Goal: Task Accomplishment & Management: Complete application form

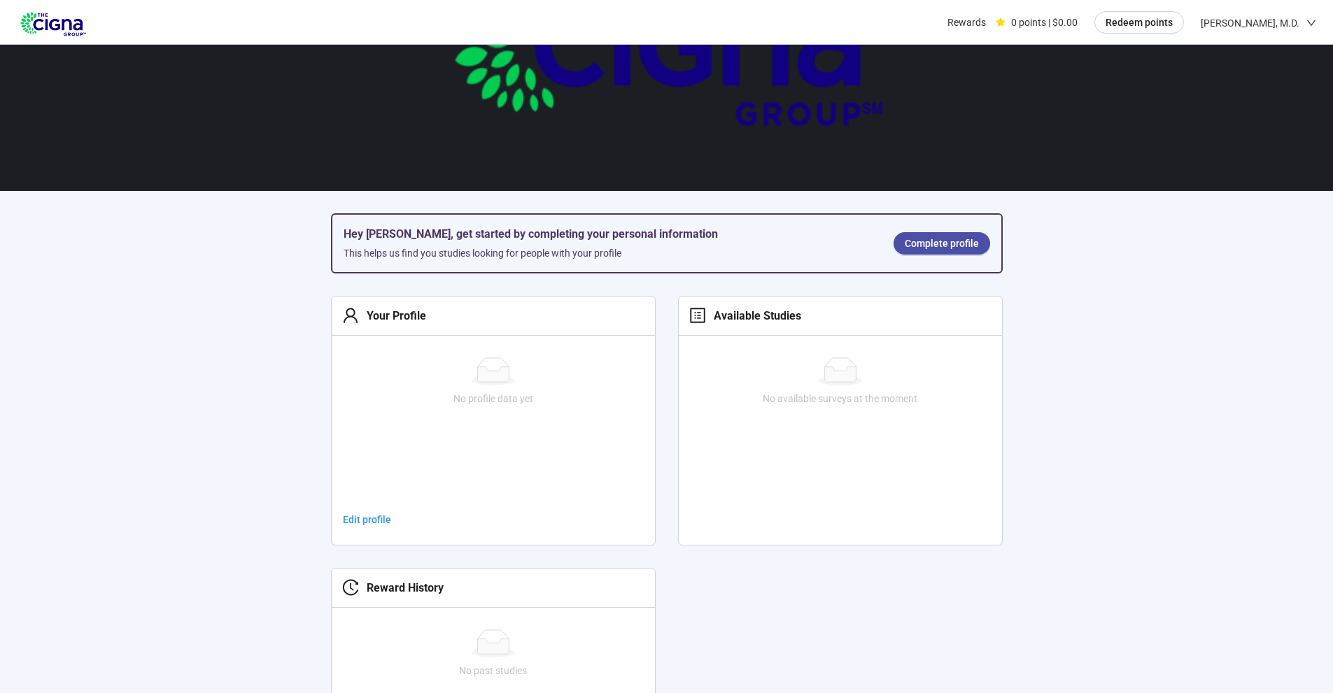
scroll to position [210, 0]
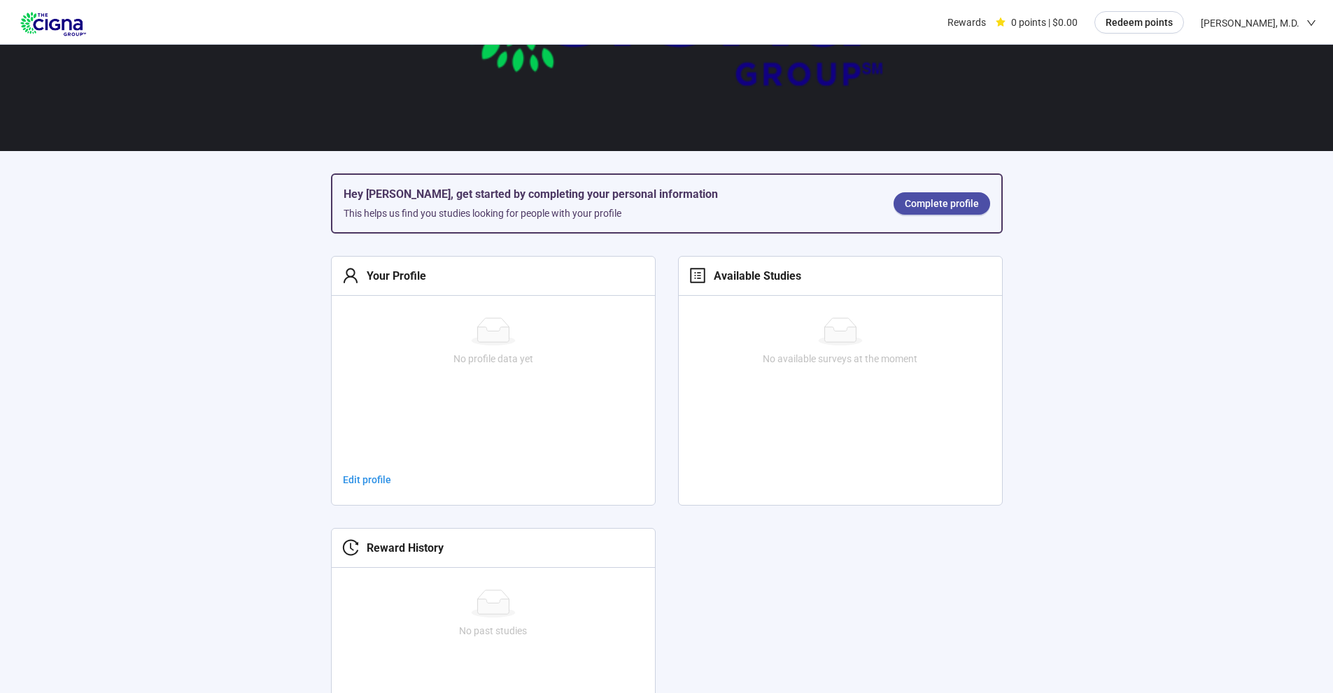
click at [940, 209] on span "Complete profile" at bounding box center [941, 203] width 74 height 15
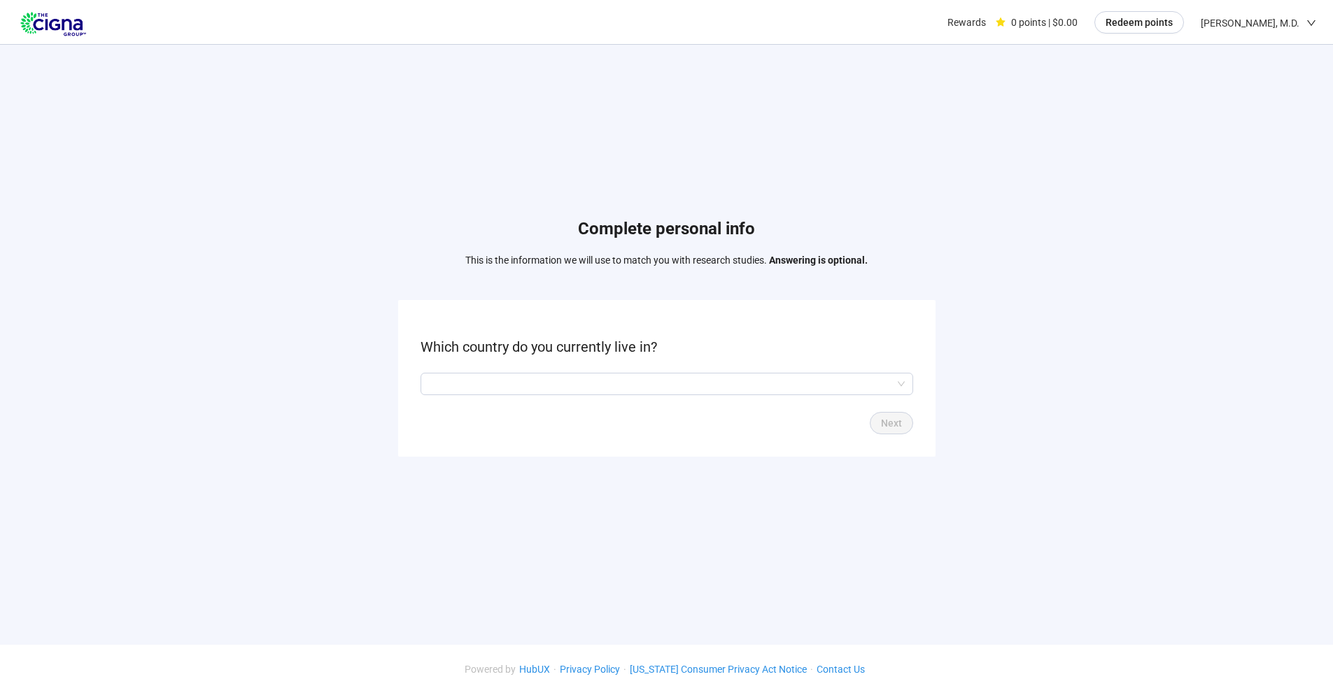
click at [588, 390] on input "search" at bounding box center [667, 384] width 476 height 21
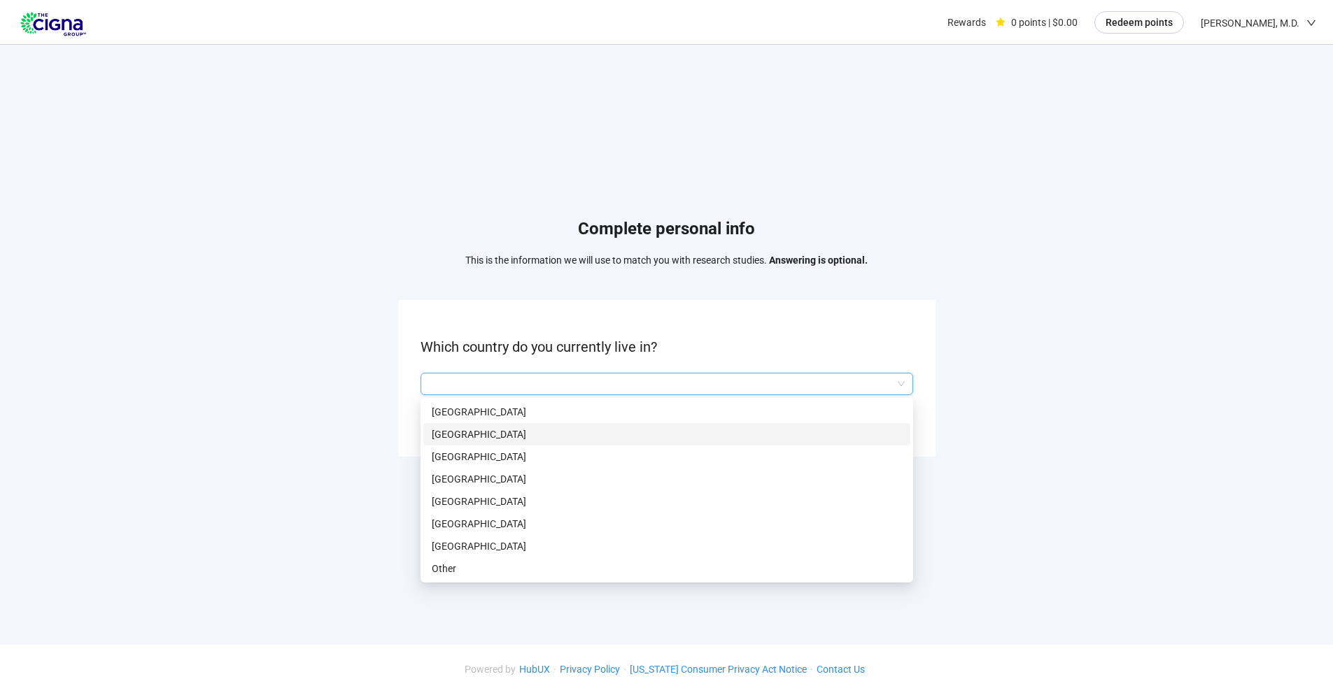
scroll to position [1, 0]
click at [488, 546] on p "[GEOGRAPHIC_DATA]" at bounding box center [667, 545] width 470 height 15
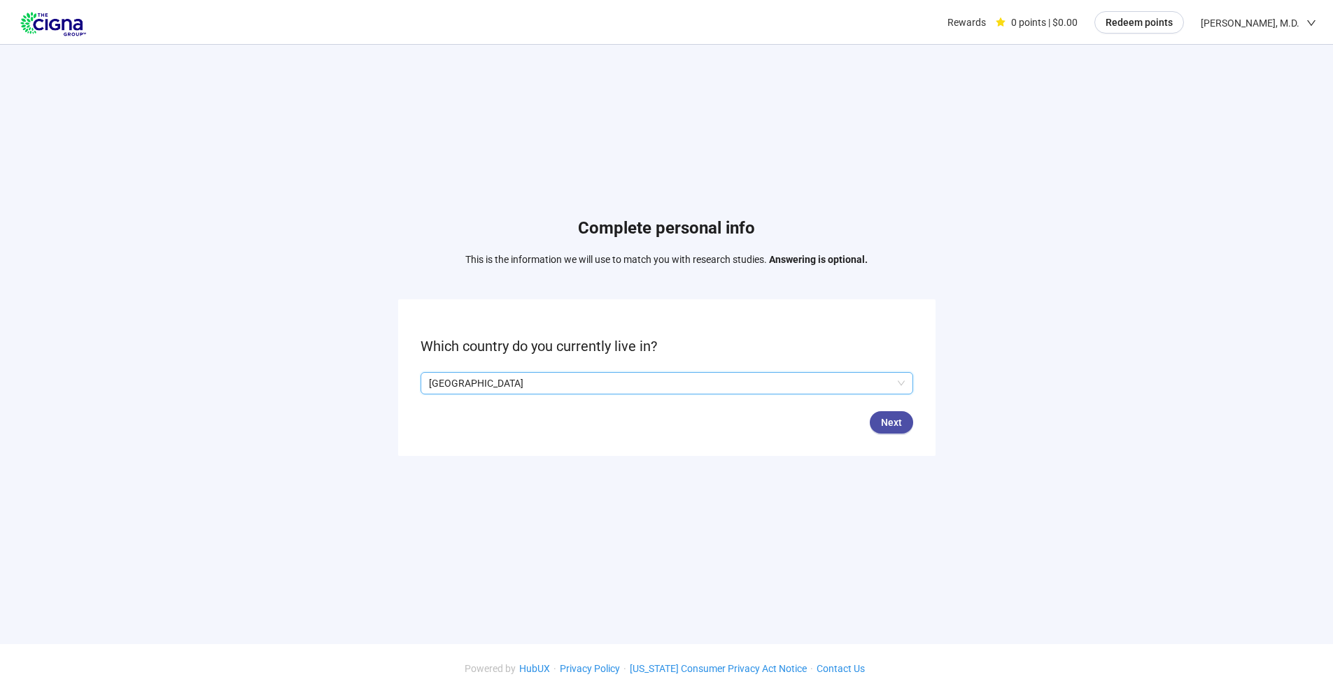
click at [895, 422] on span "Next" at bounding box center [891, 422] width 21 height 15
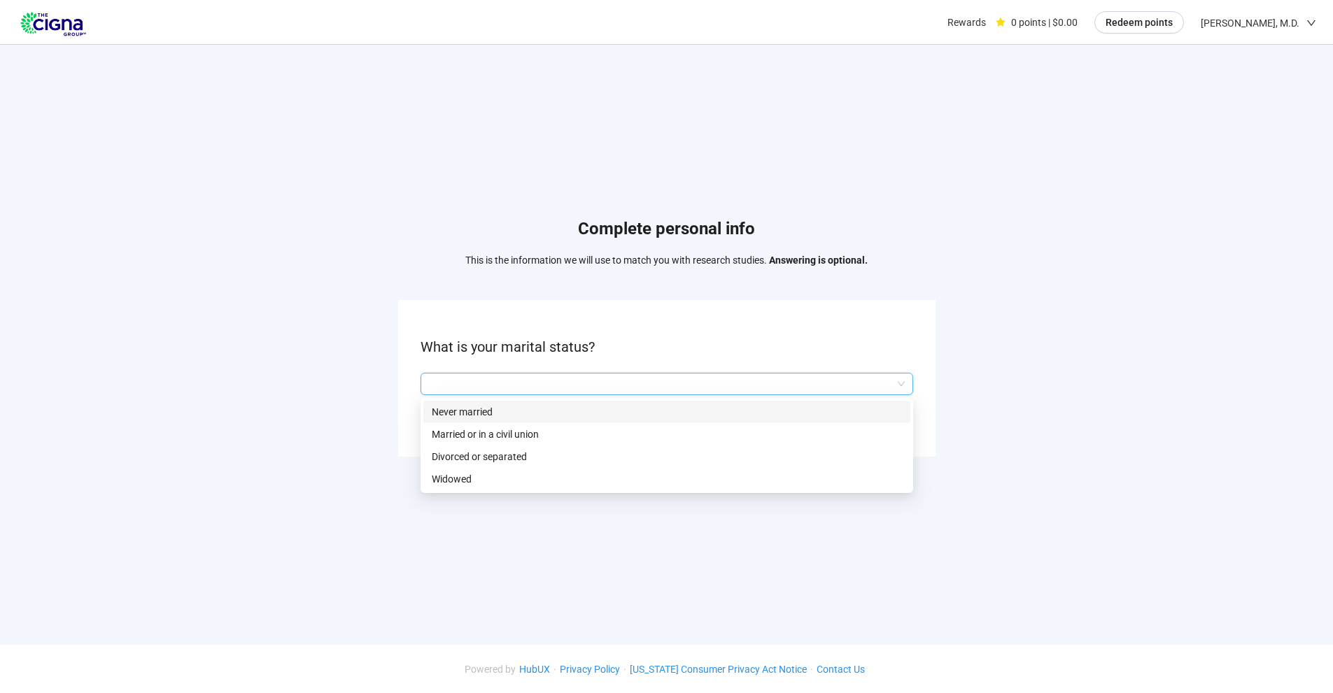
click at [583, 375] on input "search" at bounding box center [667, 384] width 476 height 21
click at [521, 437] on p "Married or in a civil union" at bounding box center [667, 434] width 470 height 15
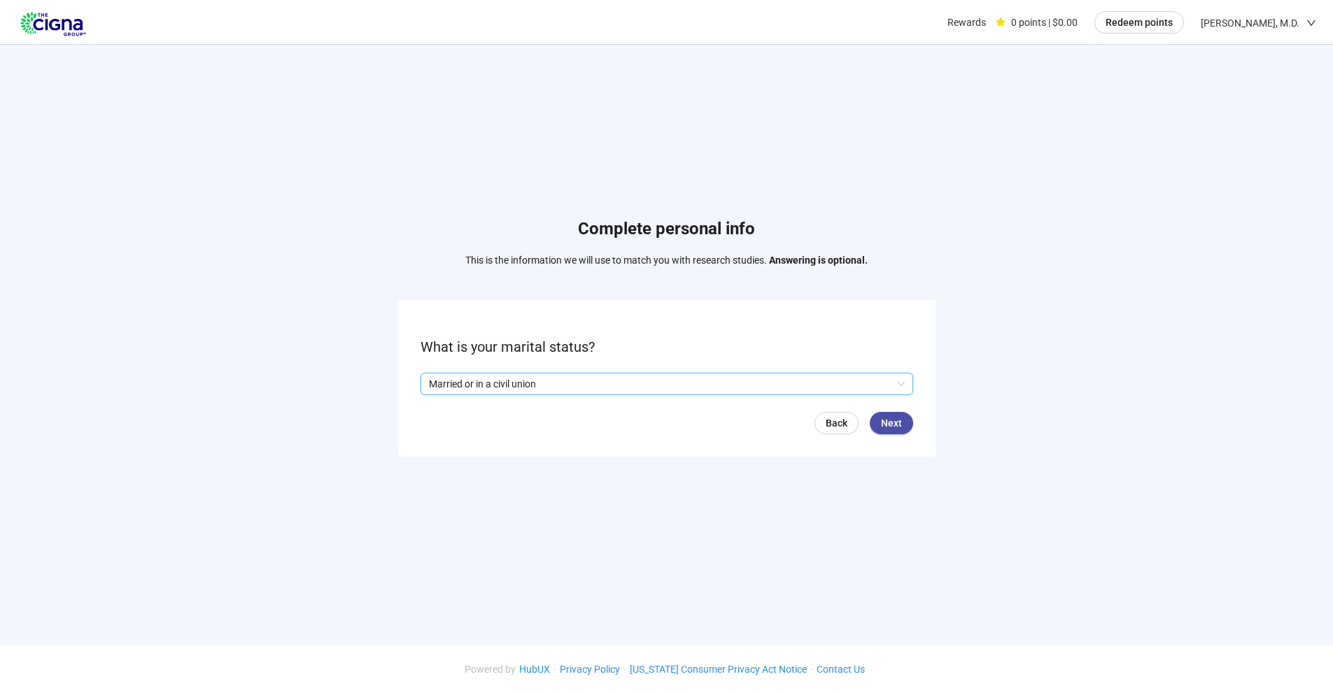
click at [895, 422] on span "Next" at bounding box center [891, 423] width 21 height 15
click at [581, 383] on input "search" at bounding box center [667, 384] width 476 height 21
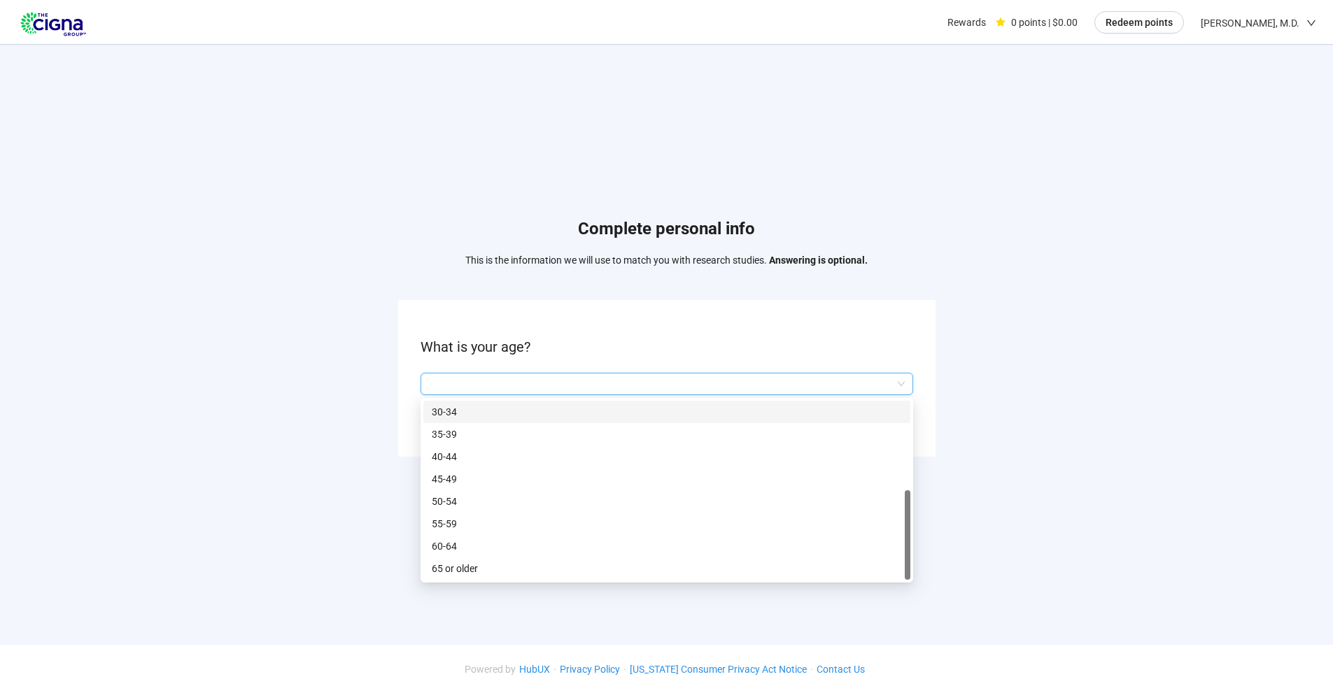
scroll to position [1, 0]
click at [527, 564] on p "65 or older" at bounding box center [667, 567] width 470 height 15
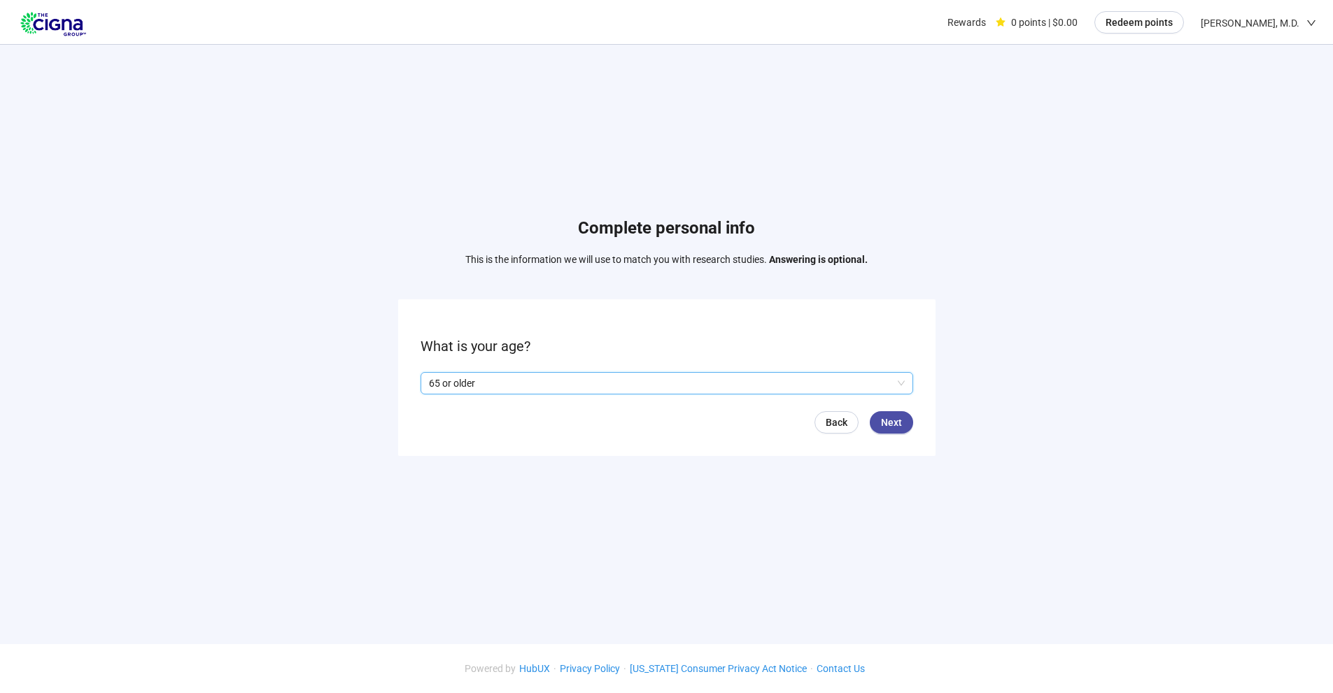
click at [898, 416] on span "Next" at bounding box center [891, 422] width 21 height 15
click at [896, 424] on span "Next" at bounding box center [891, 423] width 21 height 15
click at [639, 385] on input "search" at bounding box center [667, 384] width 476 height 21
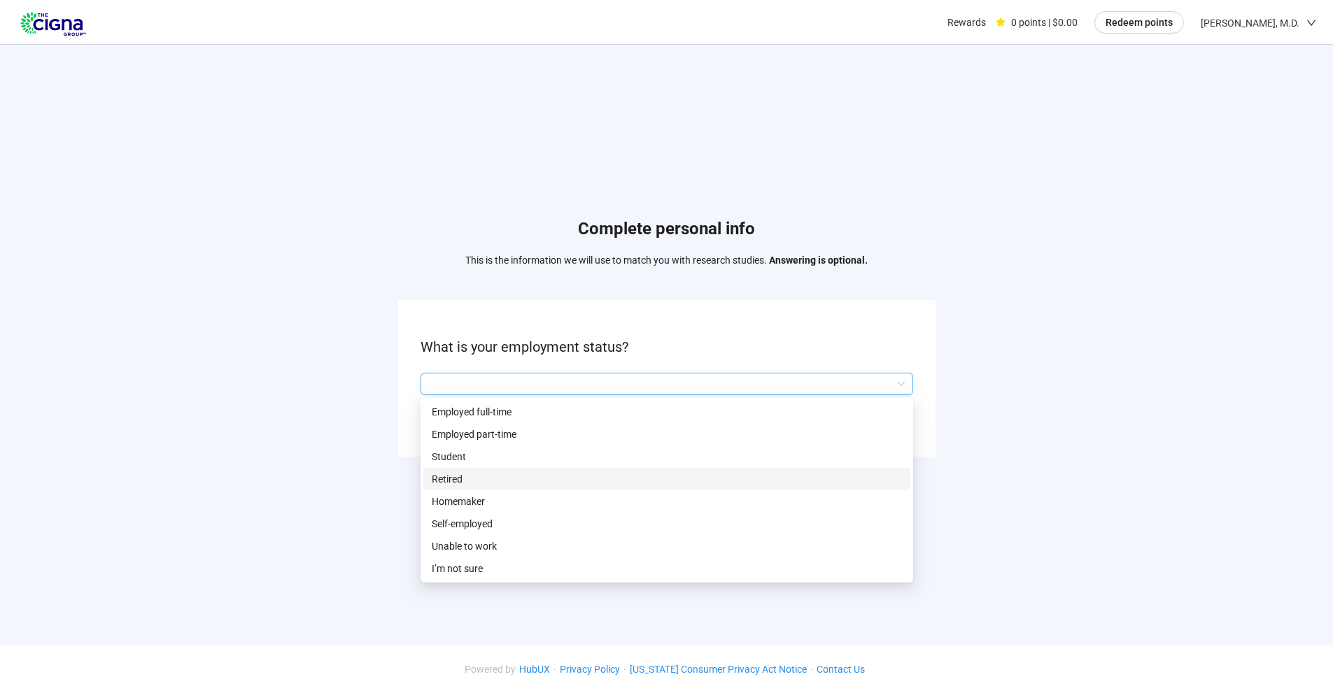
click at [450, 476] on p "Retired" at bounding box center [667, 478] width 470 height 15
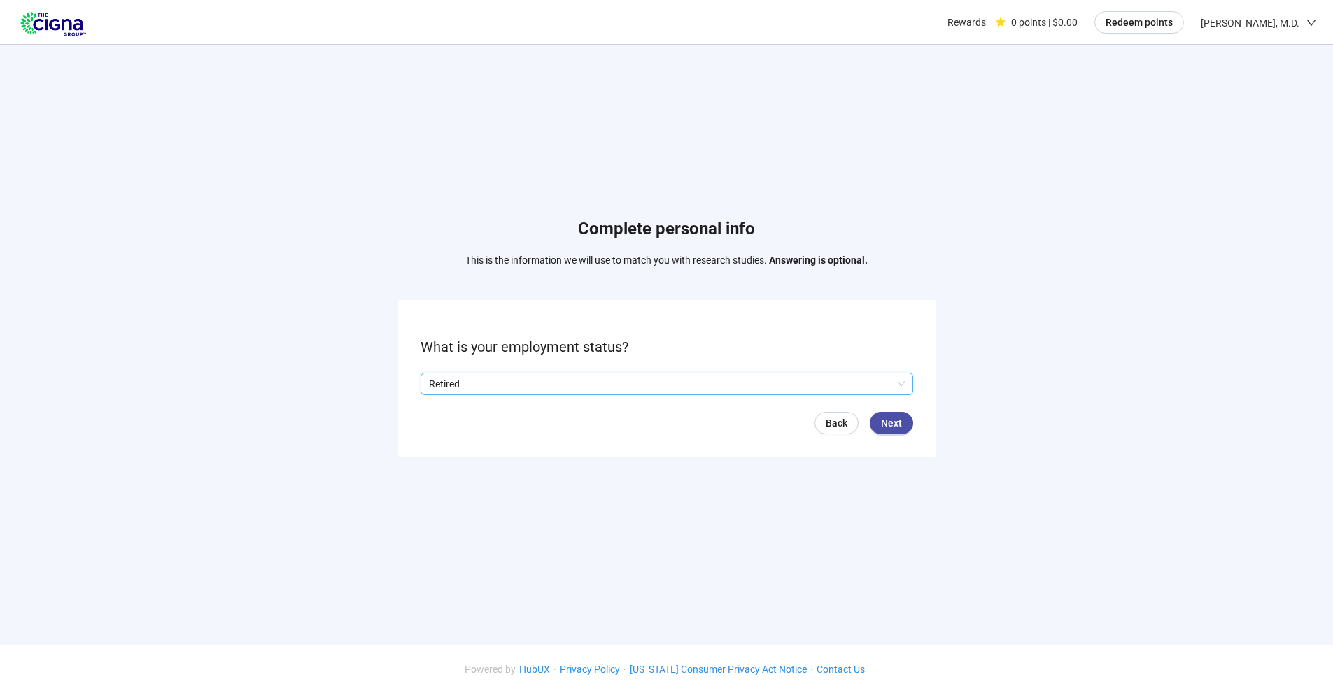
click at [888, 418] on span "Next" at bounding box center [891, 423] width 21 height 15
click at [544, 385] on input "search" at bounding box center [667, 384] width 476 height 21
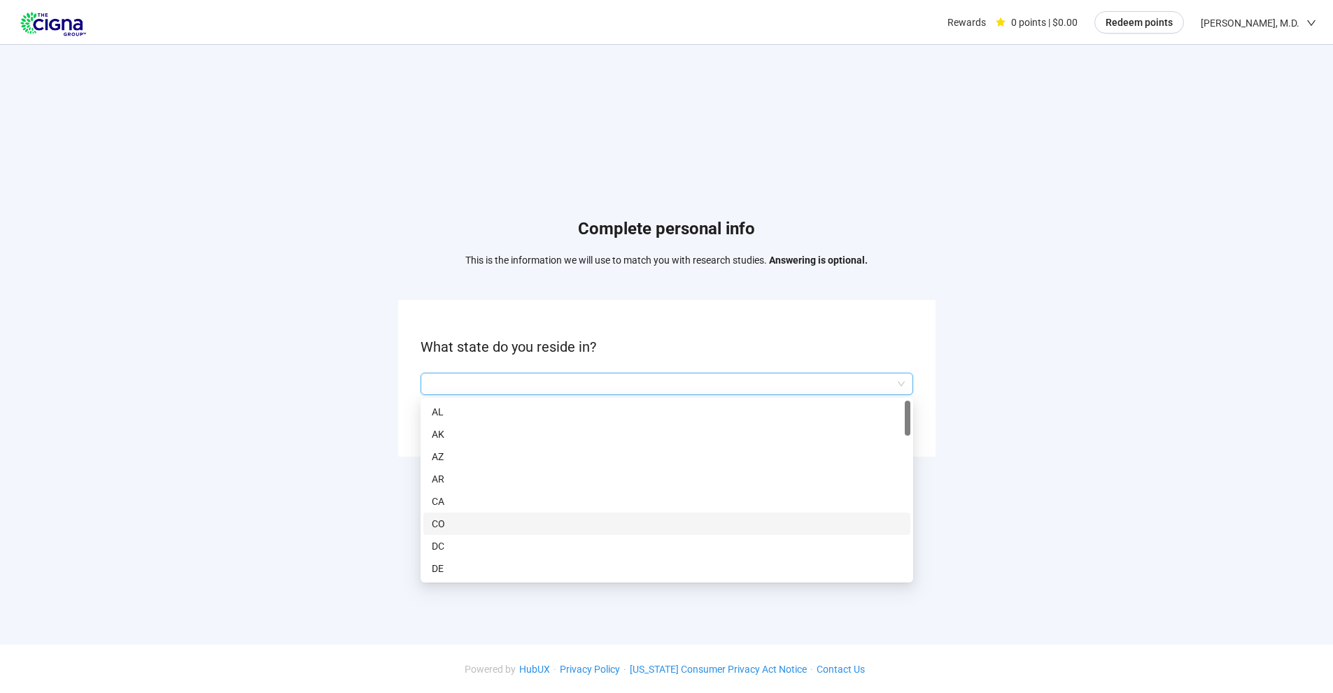
click at [495, 518] on p "CO" at bounding box center [667, 523] width 470 height 15
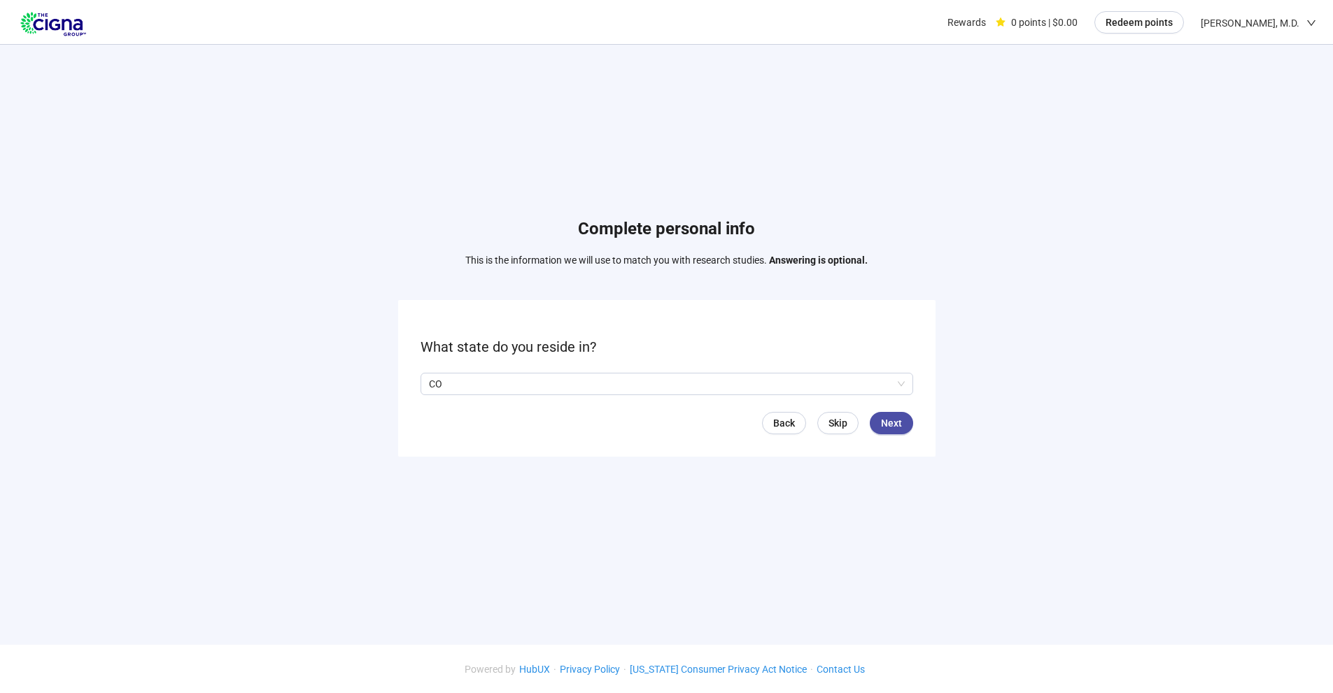
click at [905, 418] on button "Next" at bounding box center [890, 423] width 43 height 22
click at [543, 387] on input "search" at bounding box center [667, 384] width 476 height 21
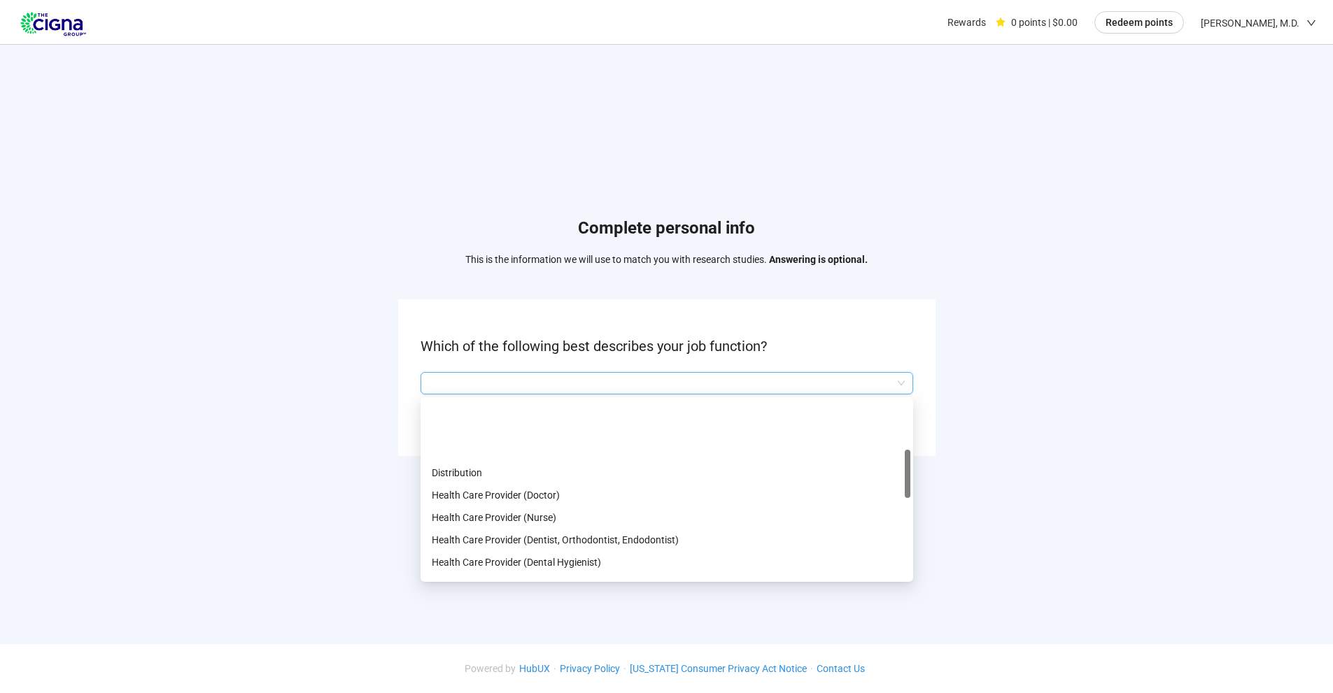
scroll to position [210, 0]
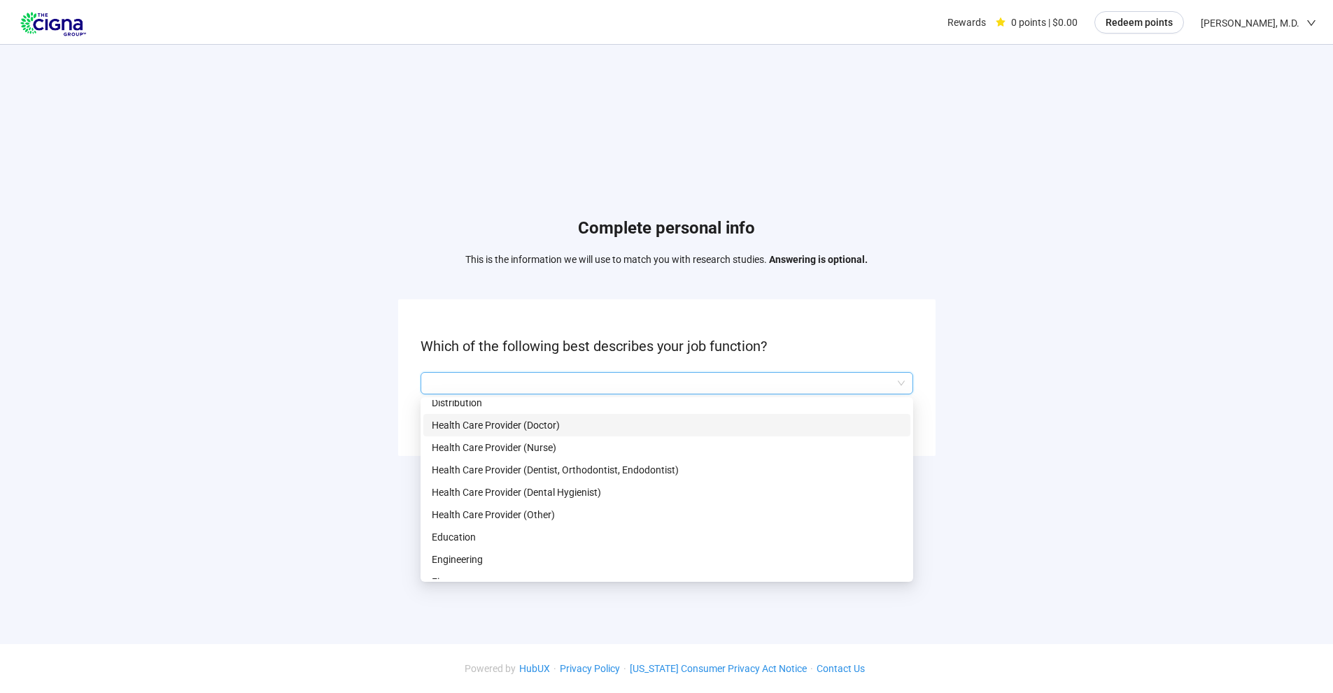
click at [513, 425] on p "Health Care Provider (Doctor)" at bounding box center [667, 425] width 470 height 15
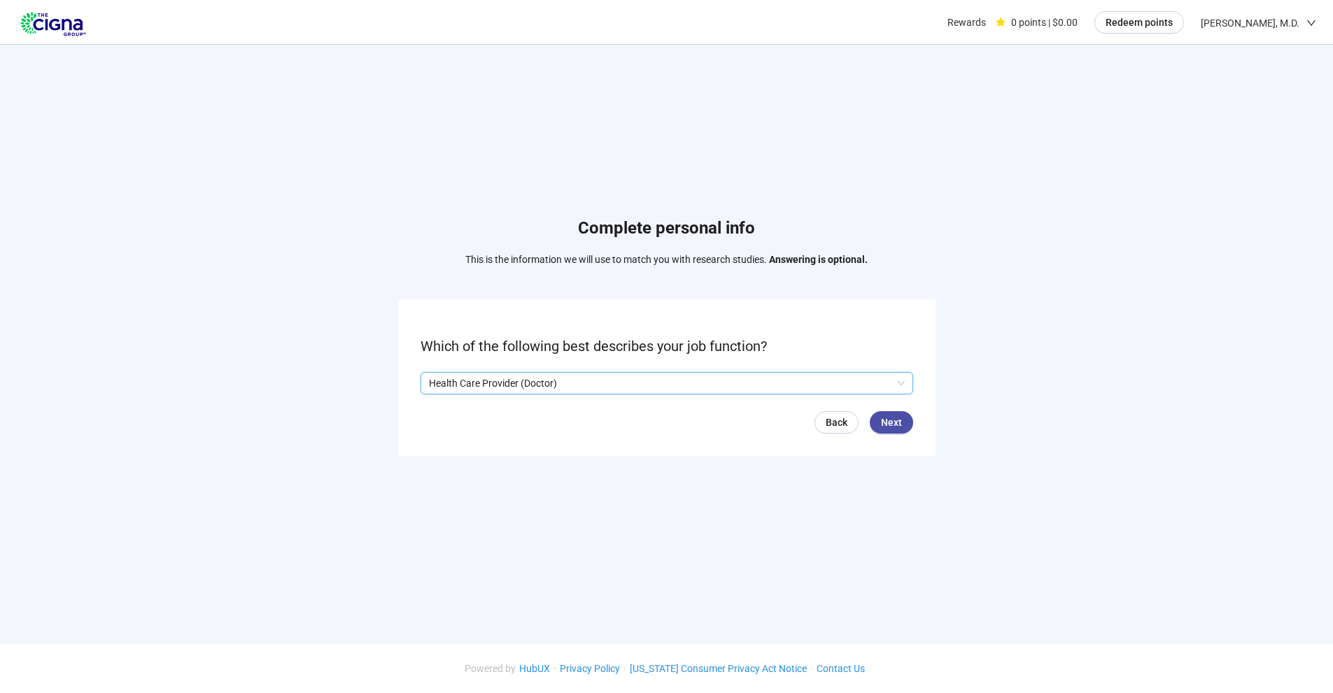
click at [895, 416] on span "Next" at bounding box center [891, 422] width 21 height 15
click at [679, 383] on input "search" at bounding box center [667, 384] width 476 height 21
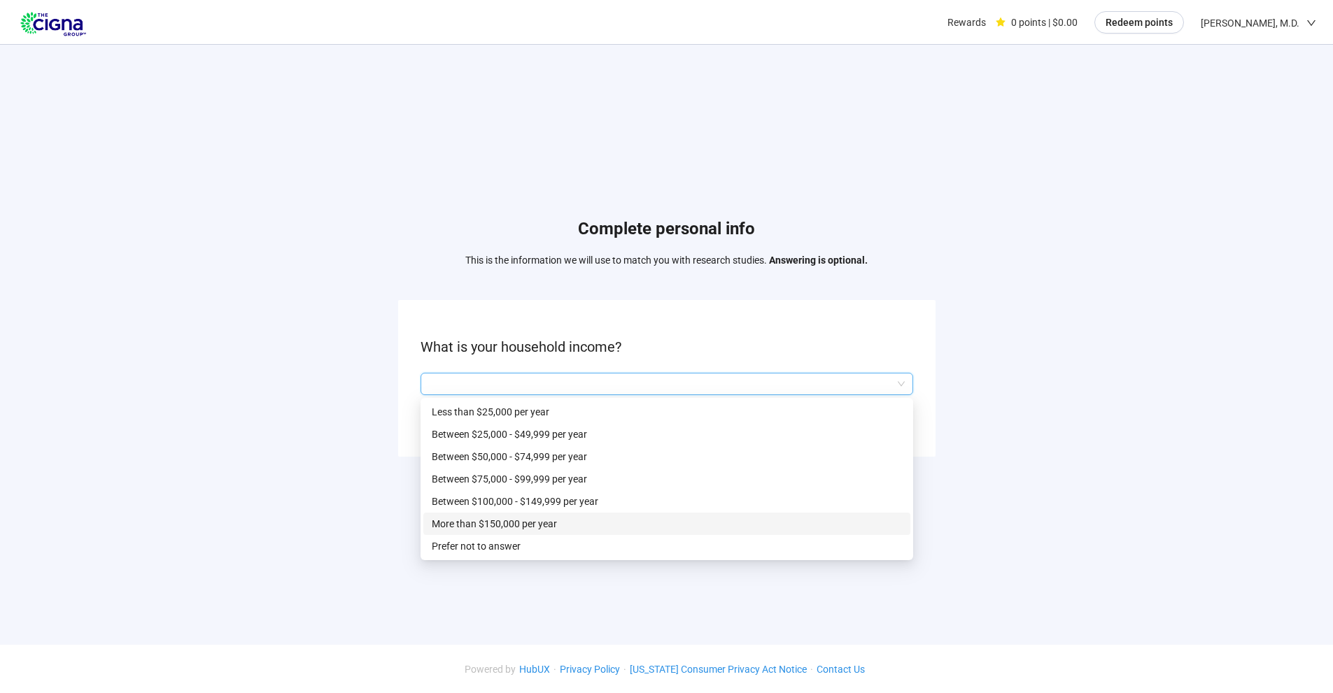
click at [558, 520] on p "More than $150,000 per year" at bounding box center [667, 523] width 470 height 15
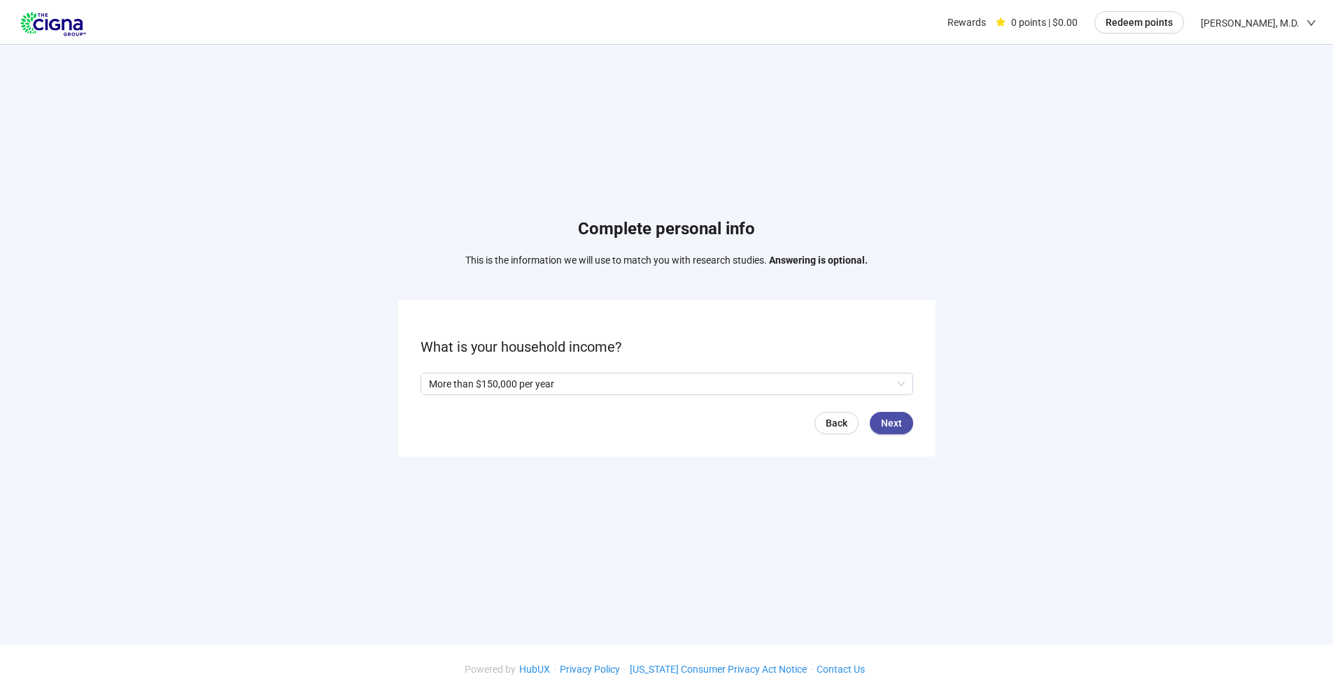
click at [890, 427] on span "Next" at bounding box center [891, 423] width 21 height 15
click at [893, 422] on span "Next" at bounding box center [891, 423] width 21 height 15
click at [561, 383] on input "search" at bounding box center [667, 384] width 476 height 21
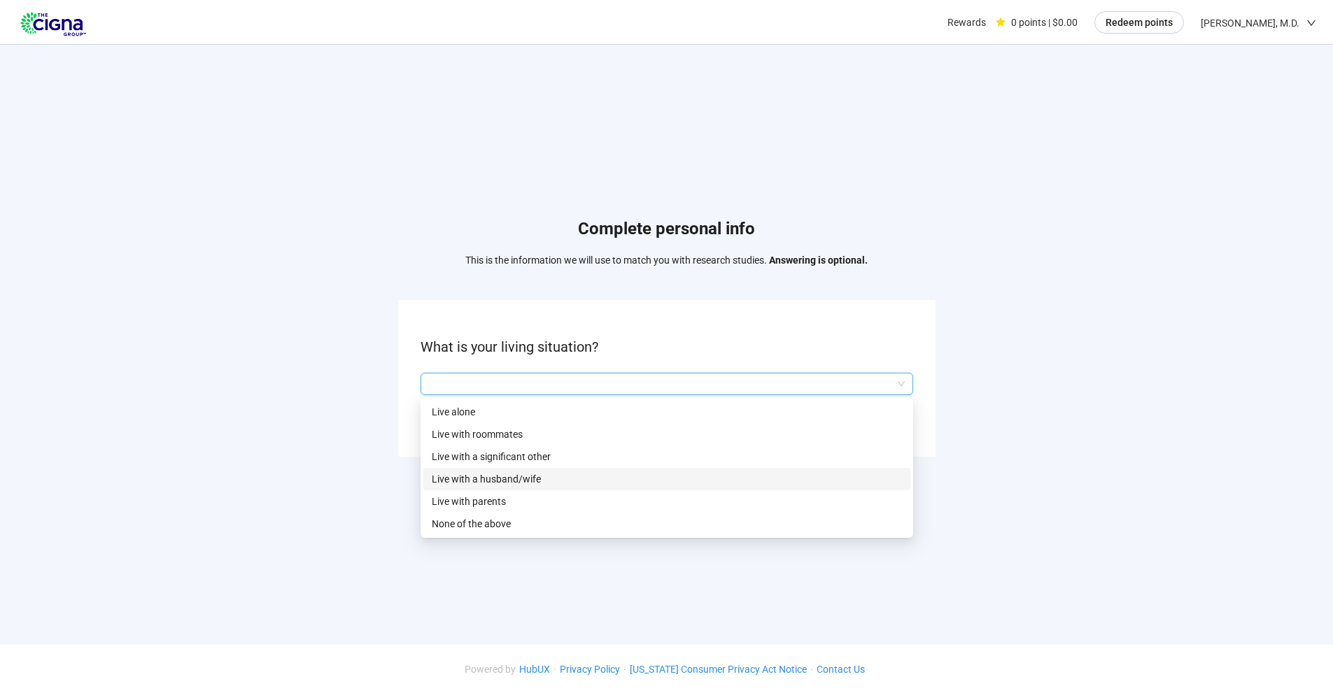
click at [524, 475] on p "Live with a husband/wife" at bounding box center [667, 478] width 470 height 15
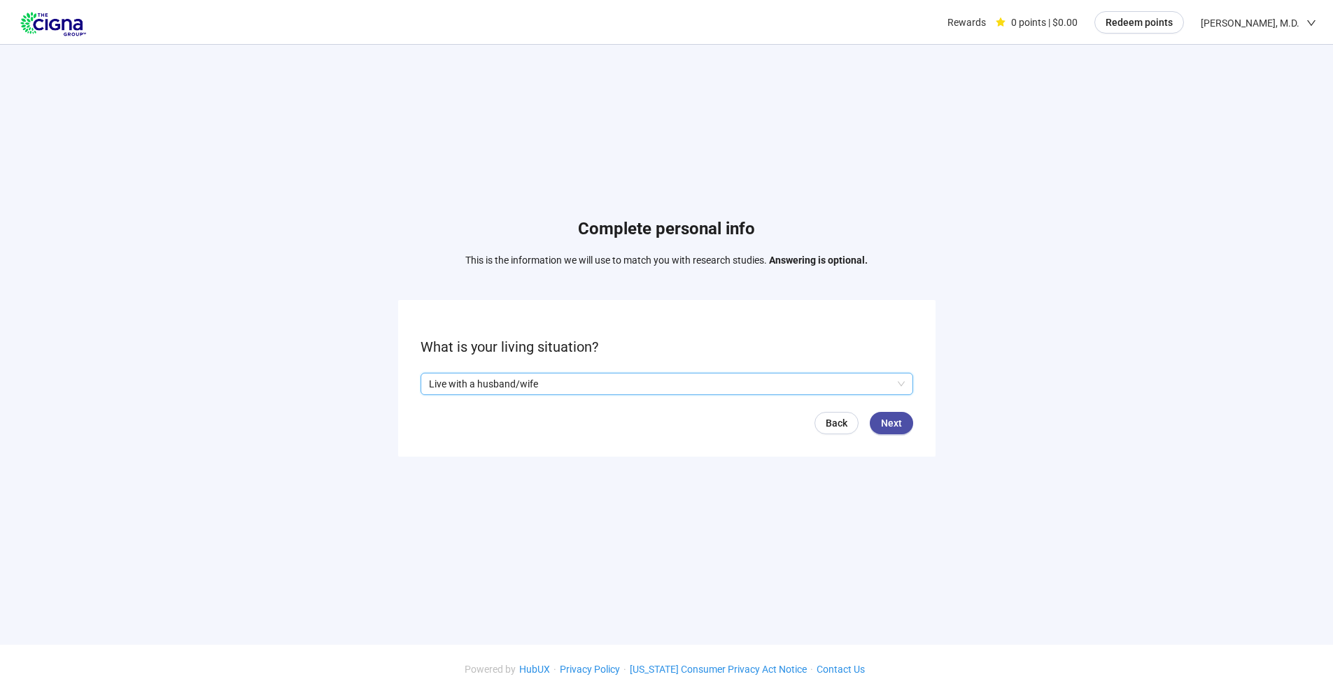
click at [908, 418] on button "Next" at bounding box center [890, 423] width 43 height 22
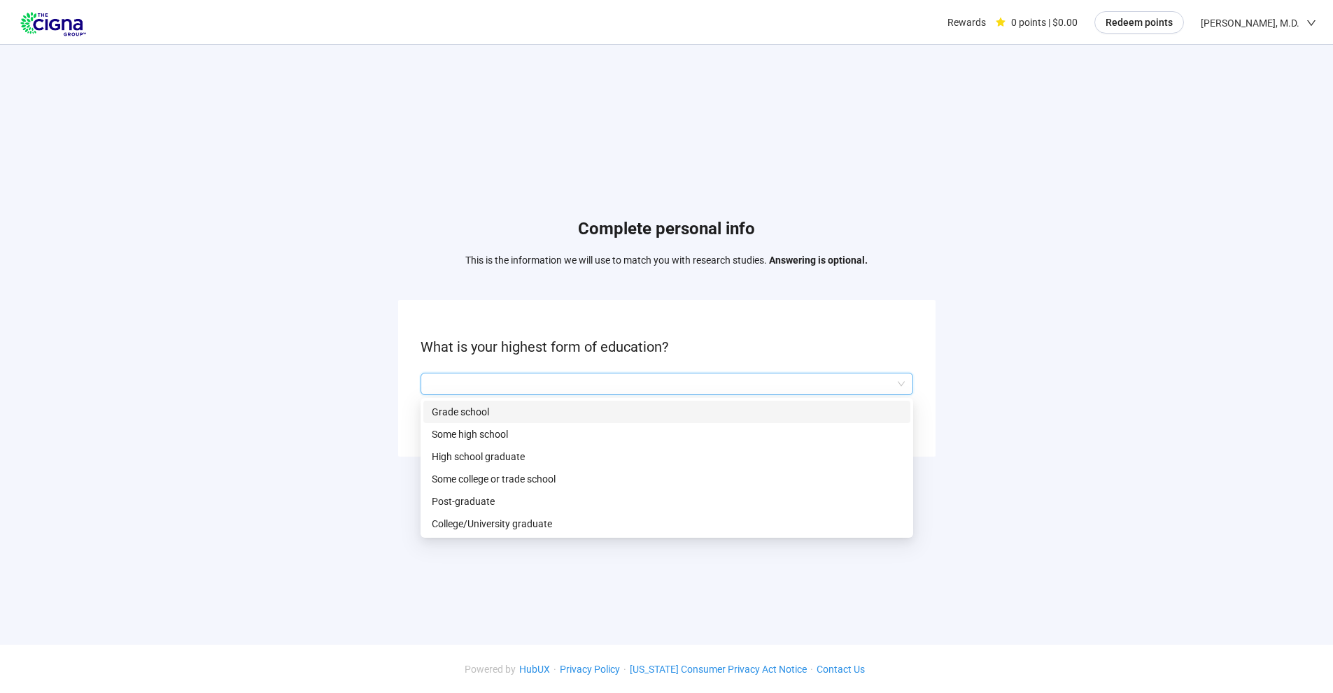
click at [580, 377] on input "search" at bounding box center [667, 384] width 476 height 21
click at [468, 499] on p "Post-graduate" at bounding box center [667, 500] width 470 height 15
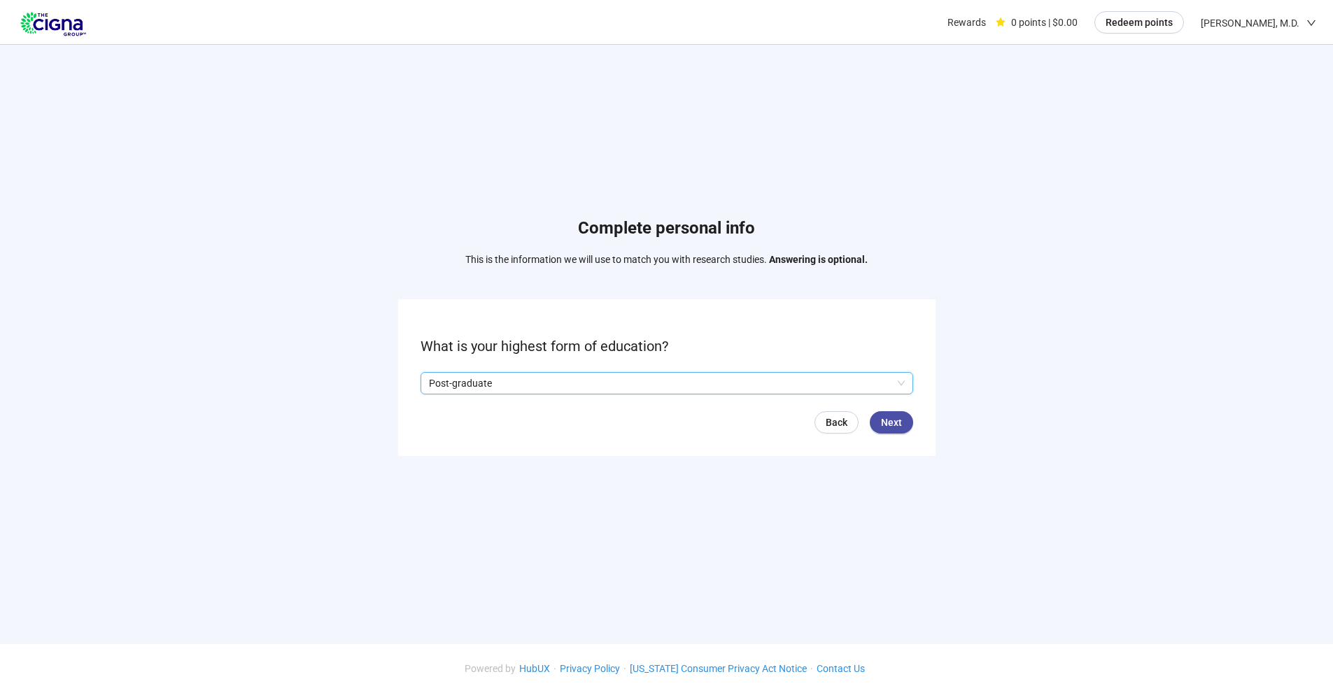
click at [896, 415] on span "Next" at bounding box center [891, 422] width 21 height 15
click at [554, 385] on input "search" at bounding box center [667, 384] width 476 height 21
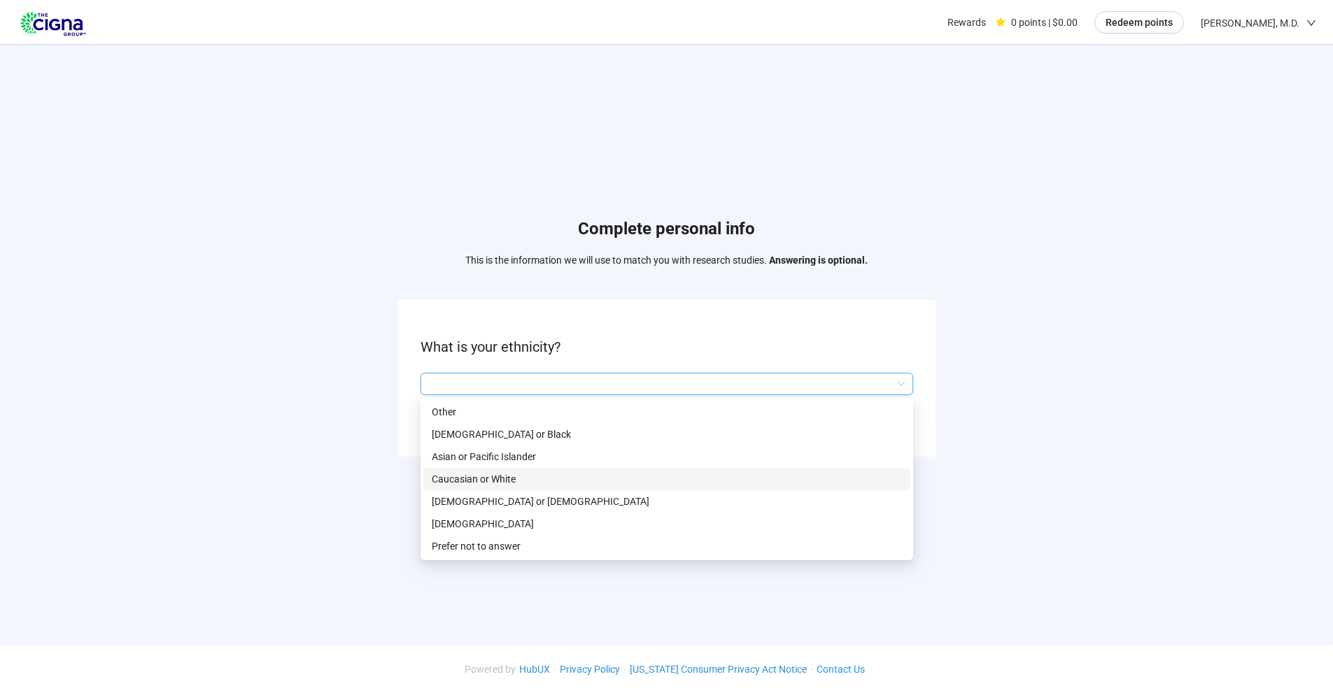
click at [476, 469] on div "Caucasian or White" at bounding box center [666, 479] width 487 height 22
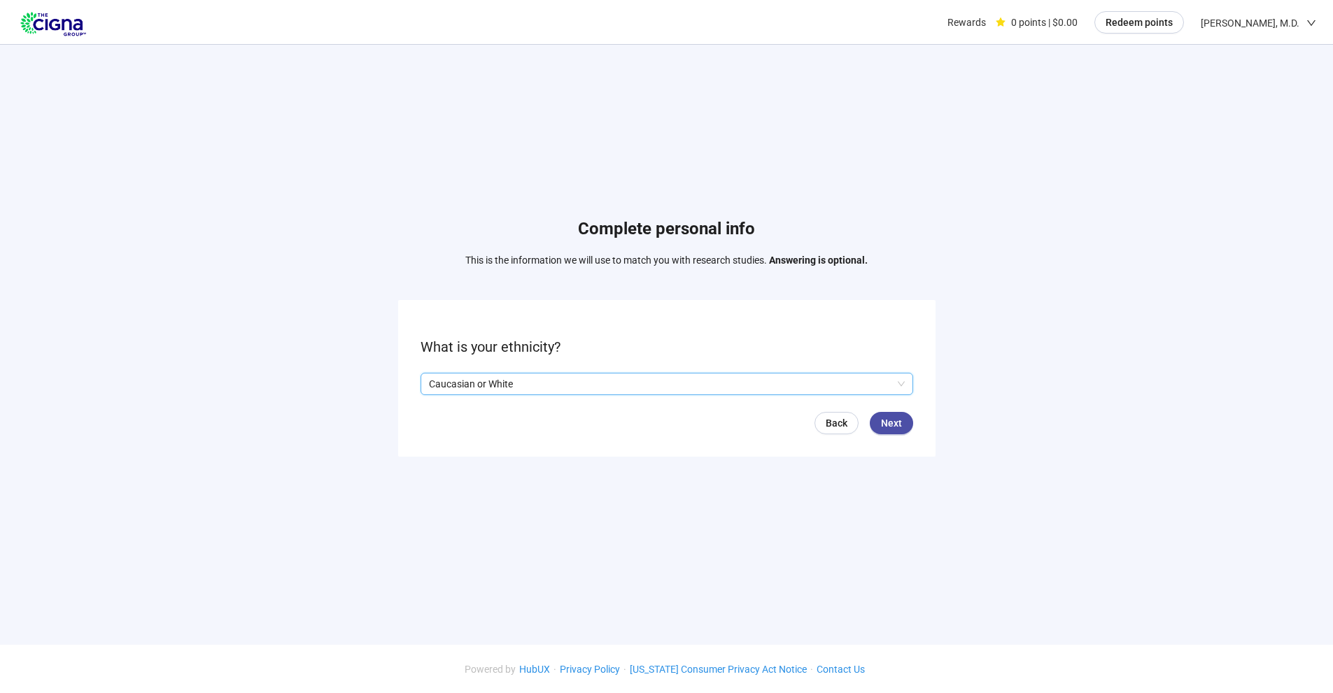
click at [893, 422] on span "Next" at bounding box center [891, 423] width 21 height 15
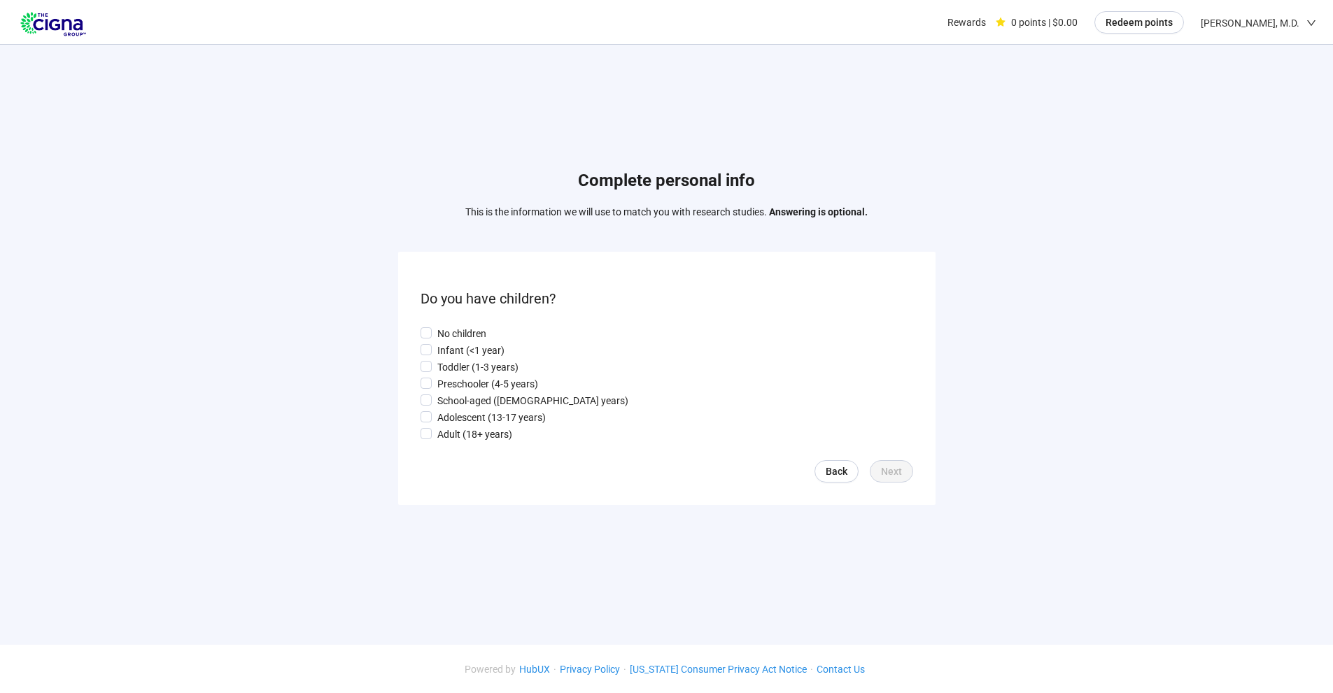
click at [430, 439] on label "Adult (18+ years)" at bounding box center [666, 434] width 492 height 15
click at [893, 468] on span "Next" at bounding box center [891, 471] width 21 height 15
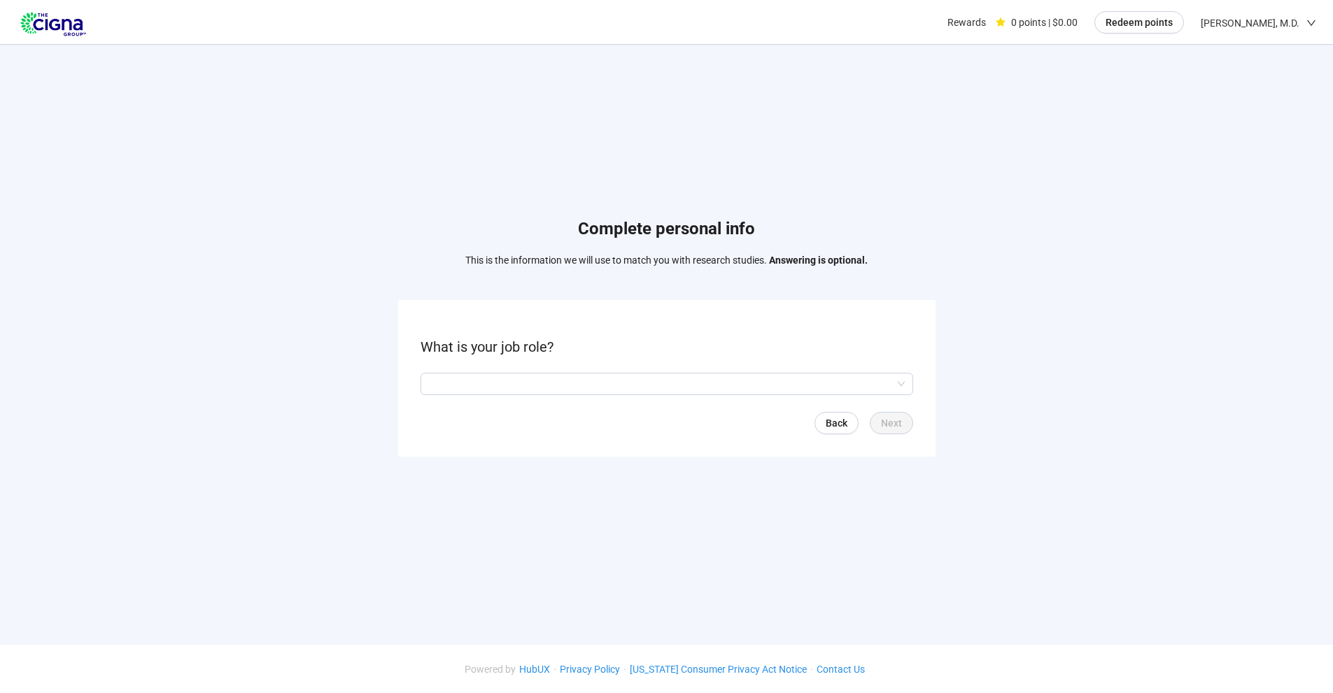
click at [567, 388] on input "search" at bounding box center [667, 384] width 476 height 21
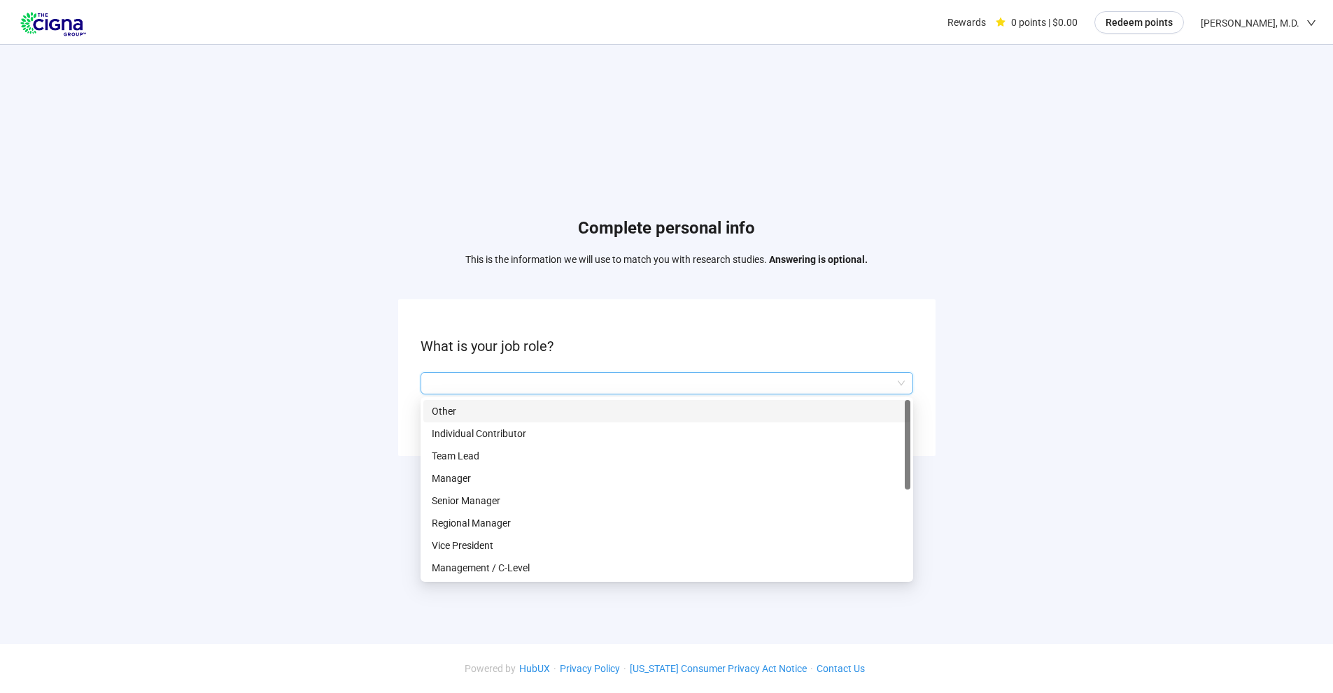
click at [457, 397] on form "What is your job role? Q2hhcmFjdGVyaXN0aWNBbnN3ZXJOb2RlOjI1ODRjYjI1LTE3ODMtNDUx…" at bounding box center [666, 377] width 537 height 156
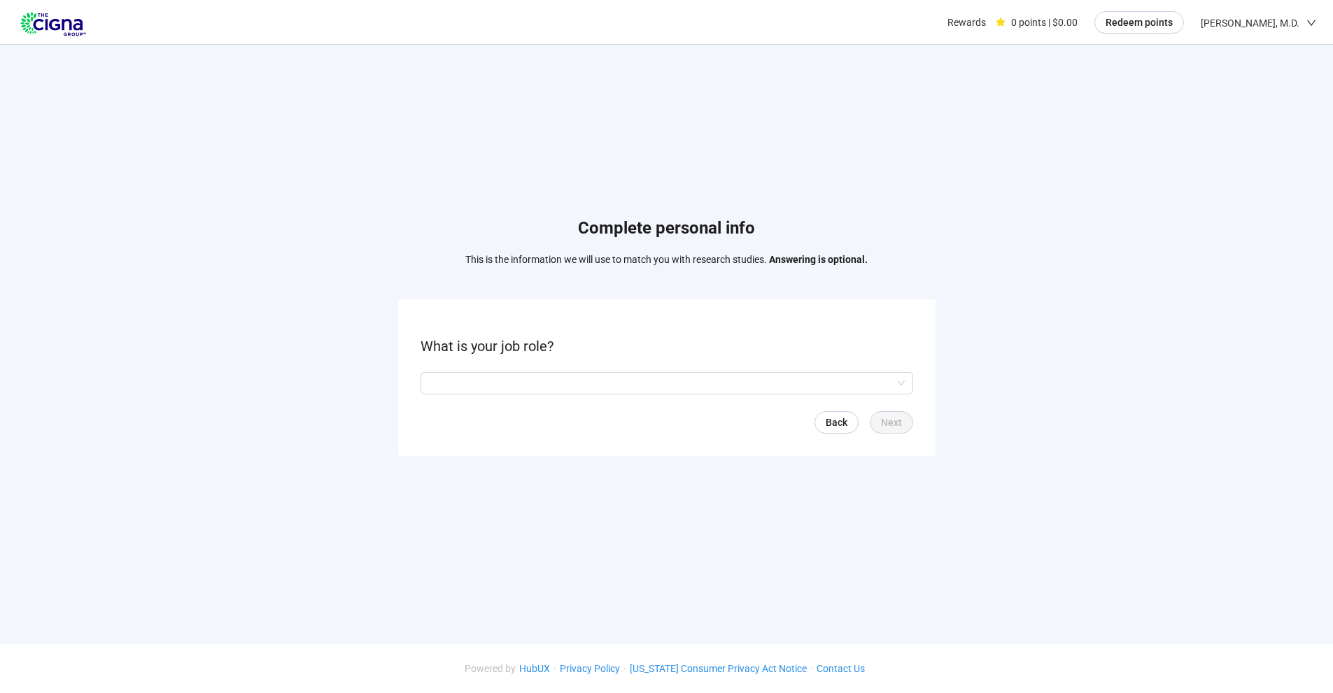
click at [485, 390] on input "search" at bounding box center [667, 383] width 476 height 21
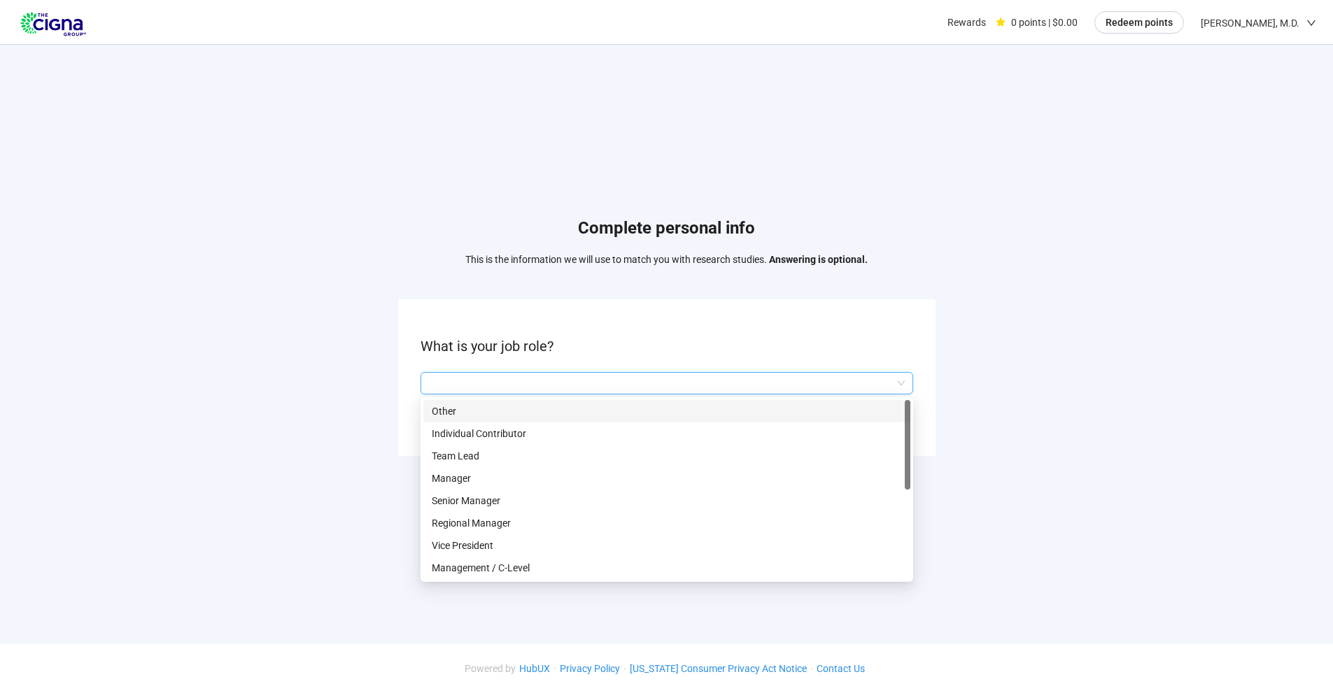
click at [455, 415] on p "Other" at bounding box center [667, 411] width 470 height 15
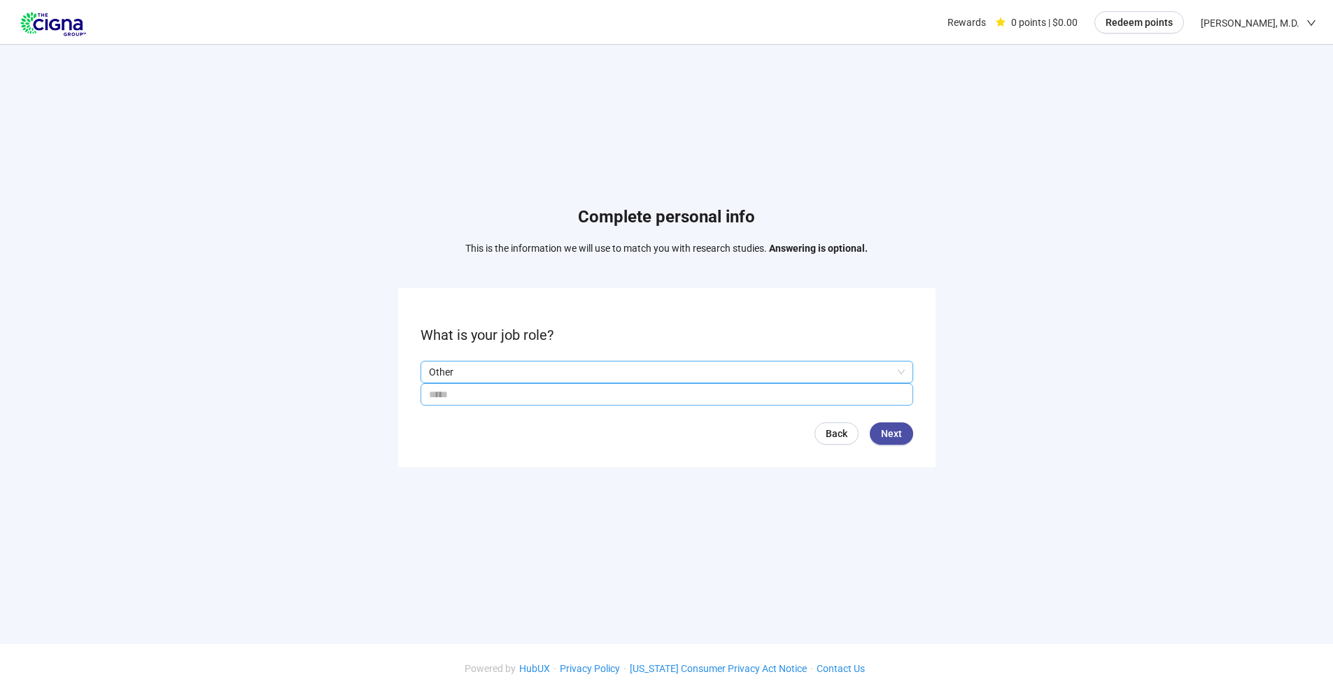
click at [667, 398] on input "text" at bounding box center [666, 394] width 492 height 22
drag, startPoint x: 893, startPoint y: 434, endPoint x: 874, endPoint y: 456, distance: 28.8
click at [893, 434] on span "Next" at bounding box center [891, 433] width 21 height 15
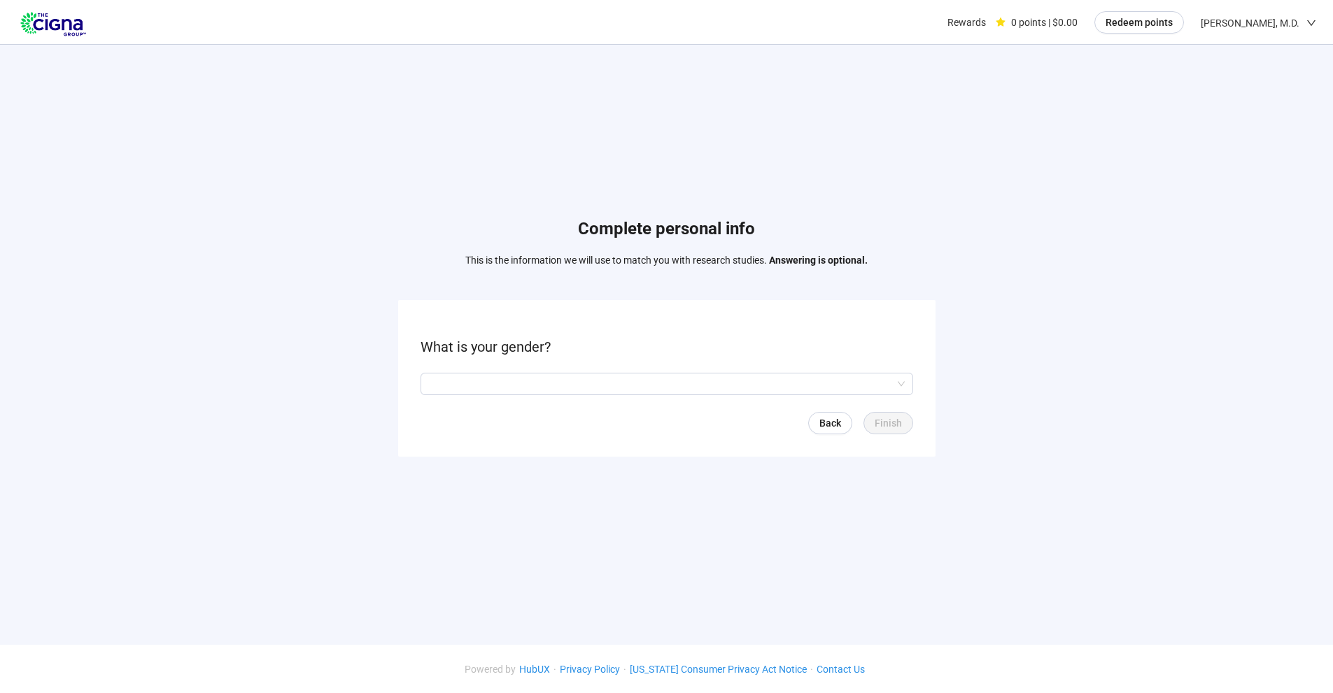
click at [637, 390] on input "search" at bounding box center [667, 384] width 476 height 21
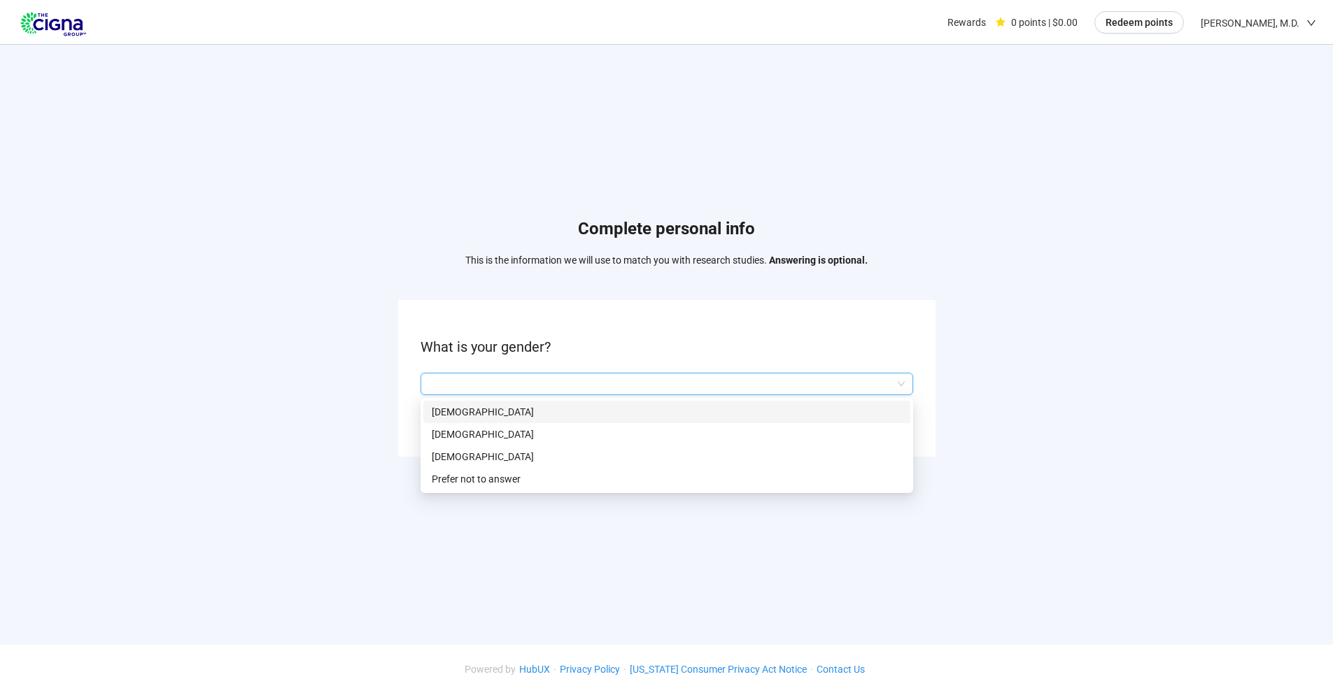
click at [538, 409] on p "[DEMOGRAPHIC_DATA]" at bounding box center [667, 411] width 470 height 15
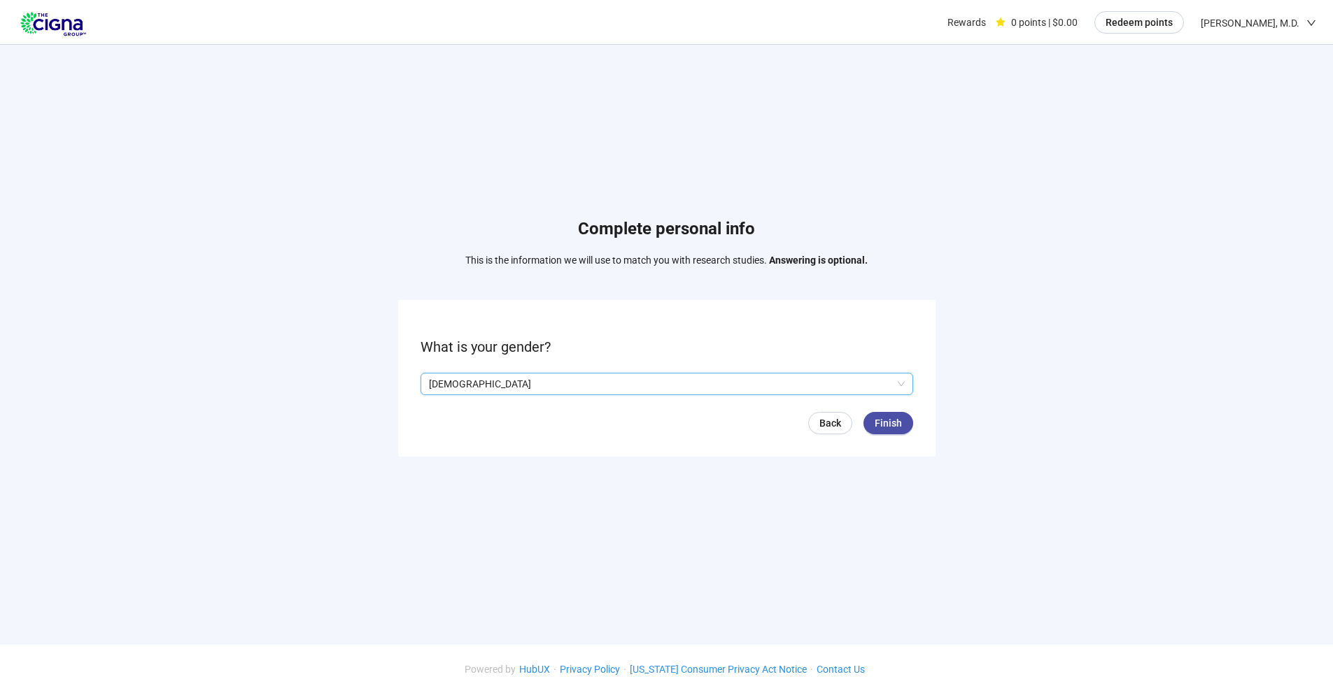
click at [879, 422] on span "Finish" at bounding box center [887, 423] width 27 height 15
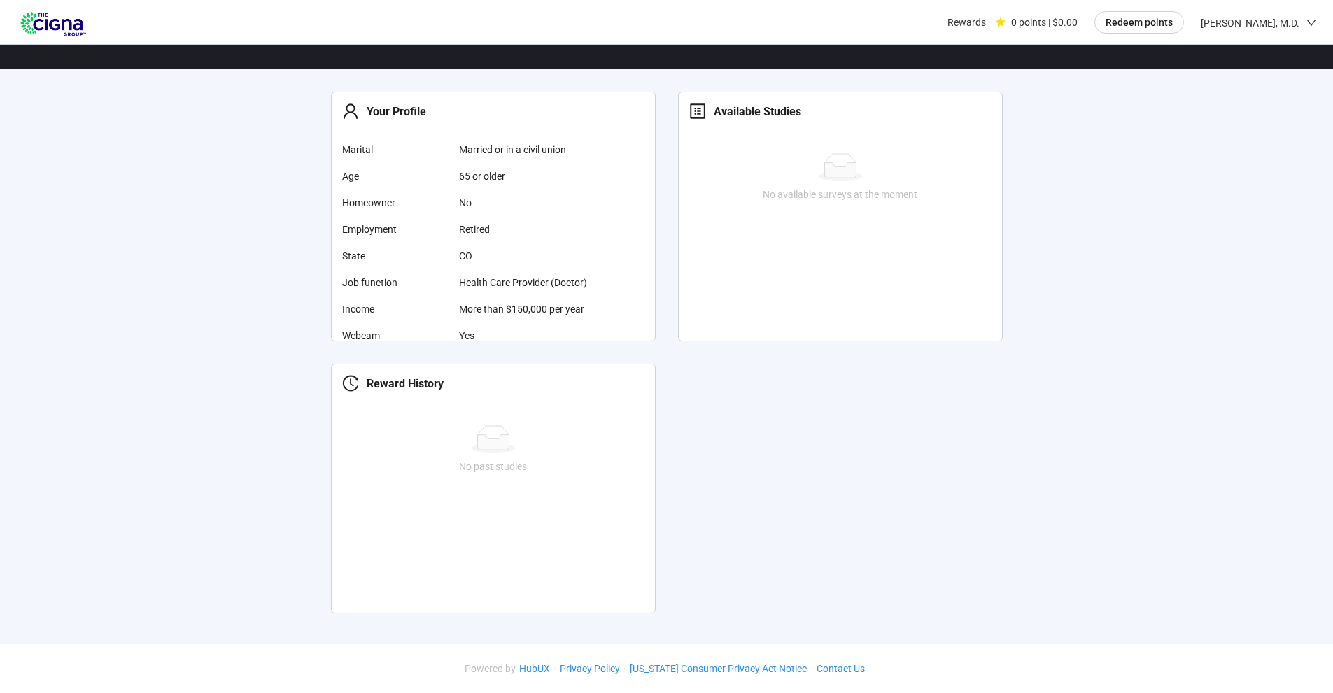
scroll to position [231, 0]
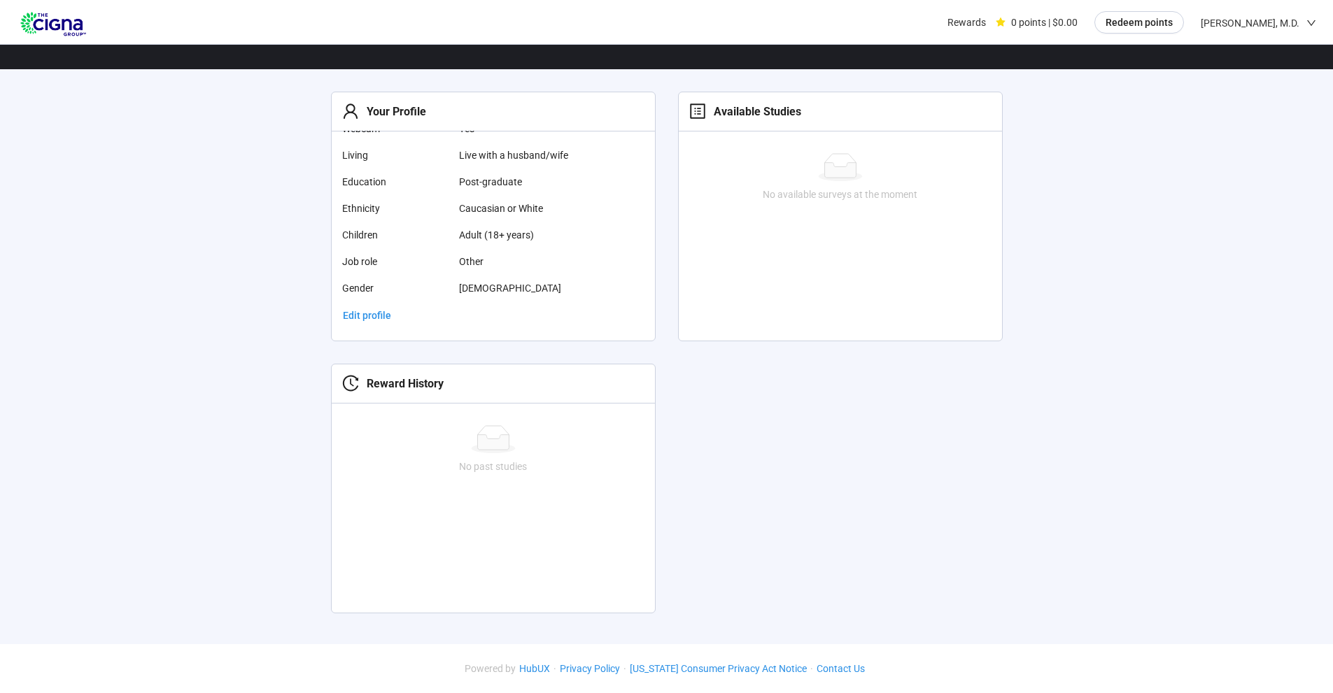
click at [371, 313] on span "Edit profile" at bounding box center [367, 315] width 48 height 15
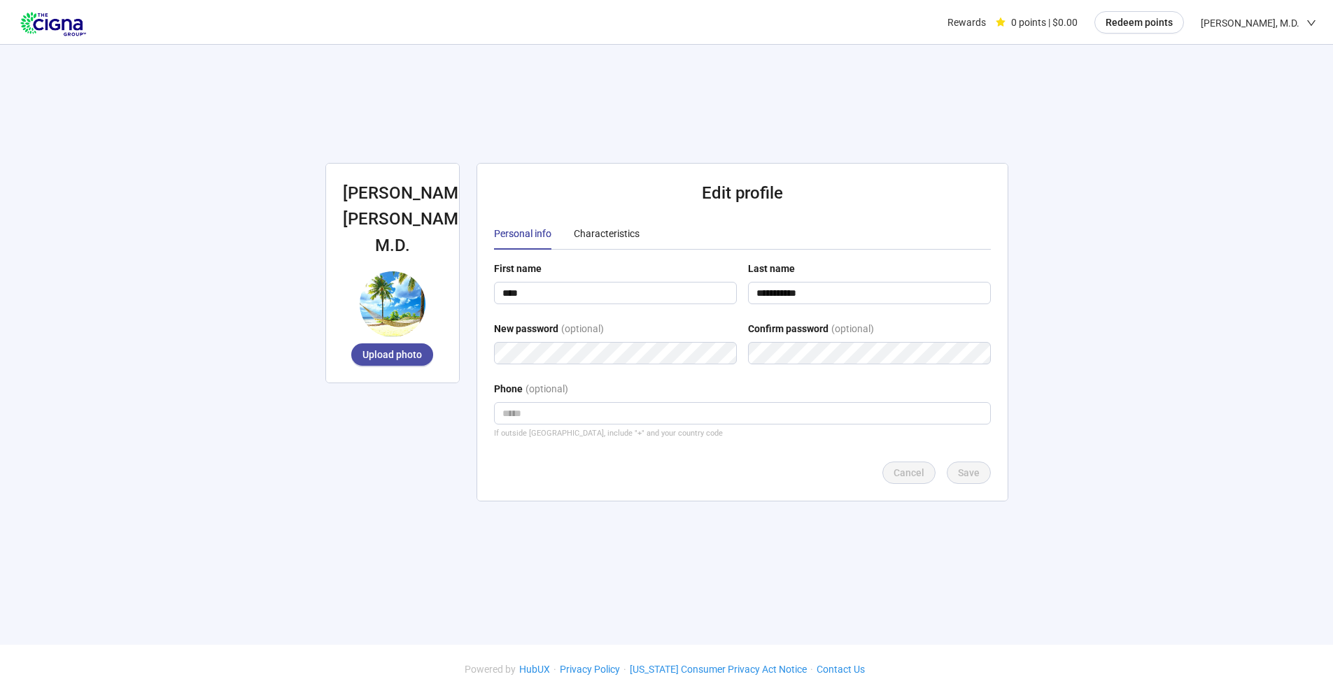
click at [389, 347] on span "Upload photo" at bounding box center [391, 354] width 59 height 15
click at [1307, 18] on icon "down" at bounding box center [1311, 23] width 10 height 10
click at [1274, 116] on span "Log out" at bounding box center [1280, 119] width 49 height 15
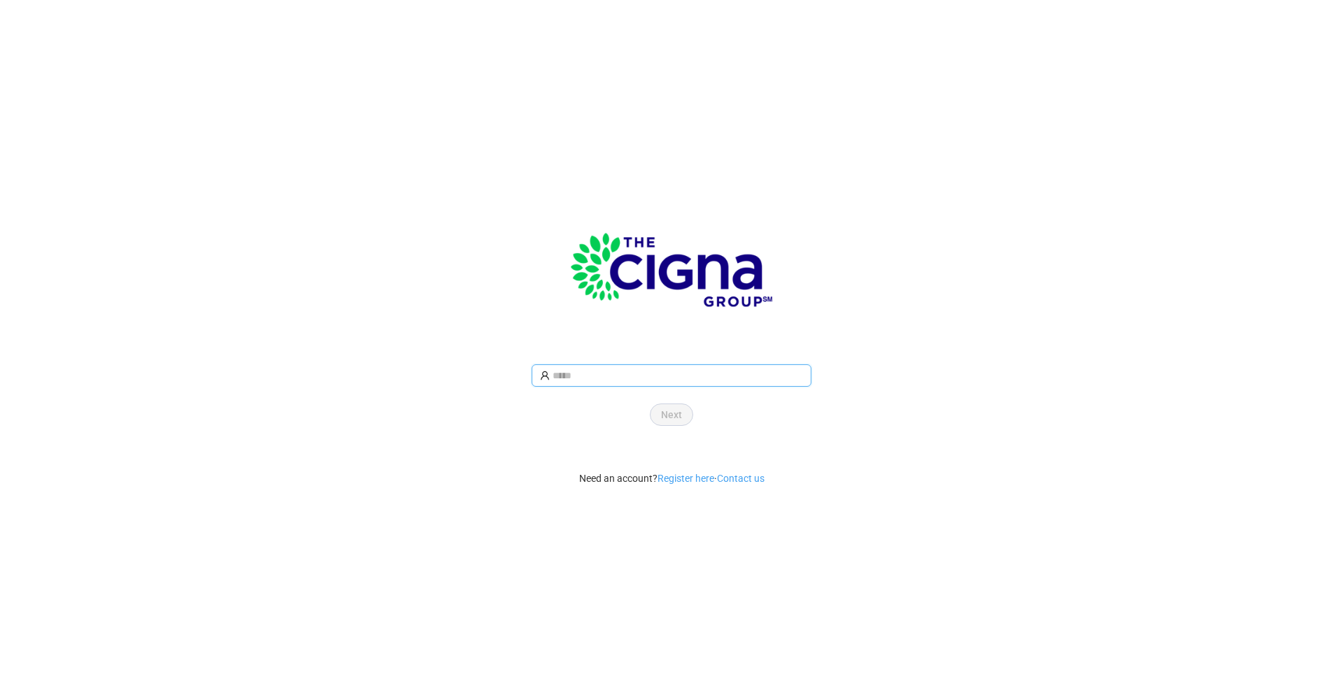
type input "**********"
